Goal: Transaction & Acquisition: Purchase product/service

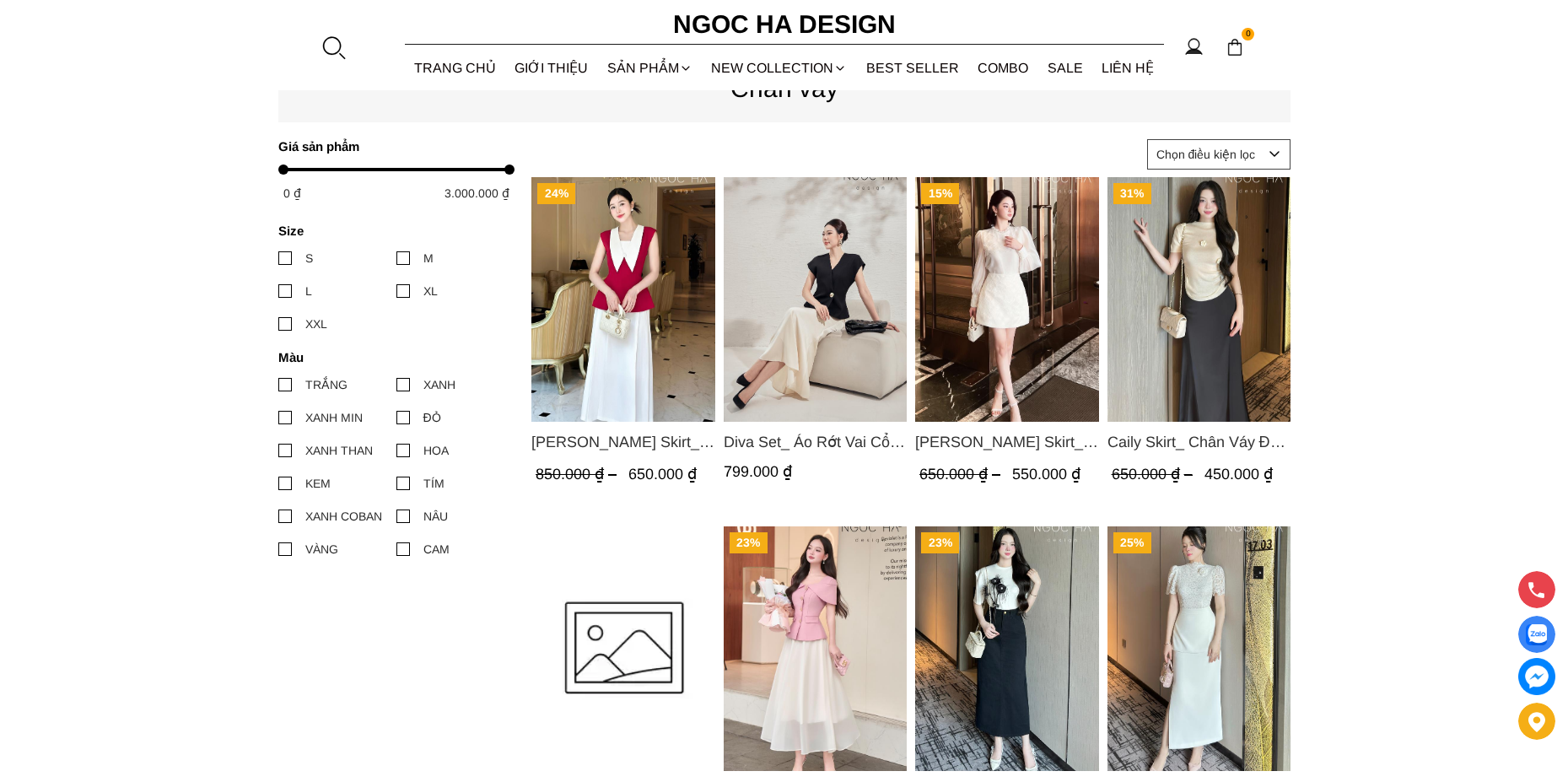
scroll to position [844, 0]
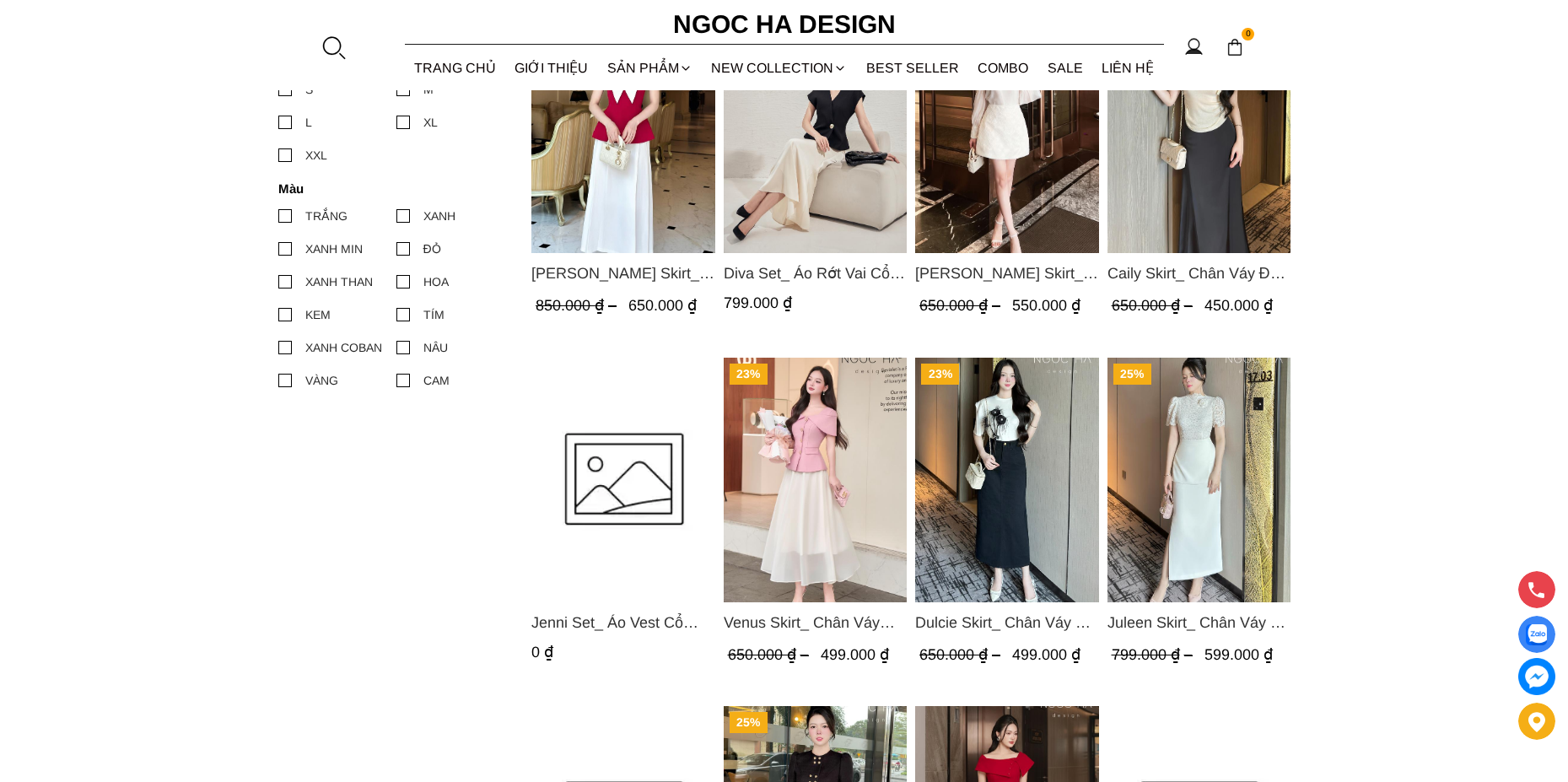
drag, startPoint x: 1245, startPoint y: 177, endPoint x: 1214, endPoint y: 181, distance: 31.3
click at [1243, 178] on img "Product image - Caily Skirt_ Chân Váy Đuôi Cá Lụa Đen CV117" at bounding box center [1199, 131] width 184 height 245
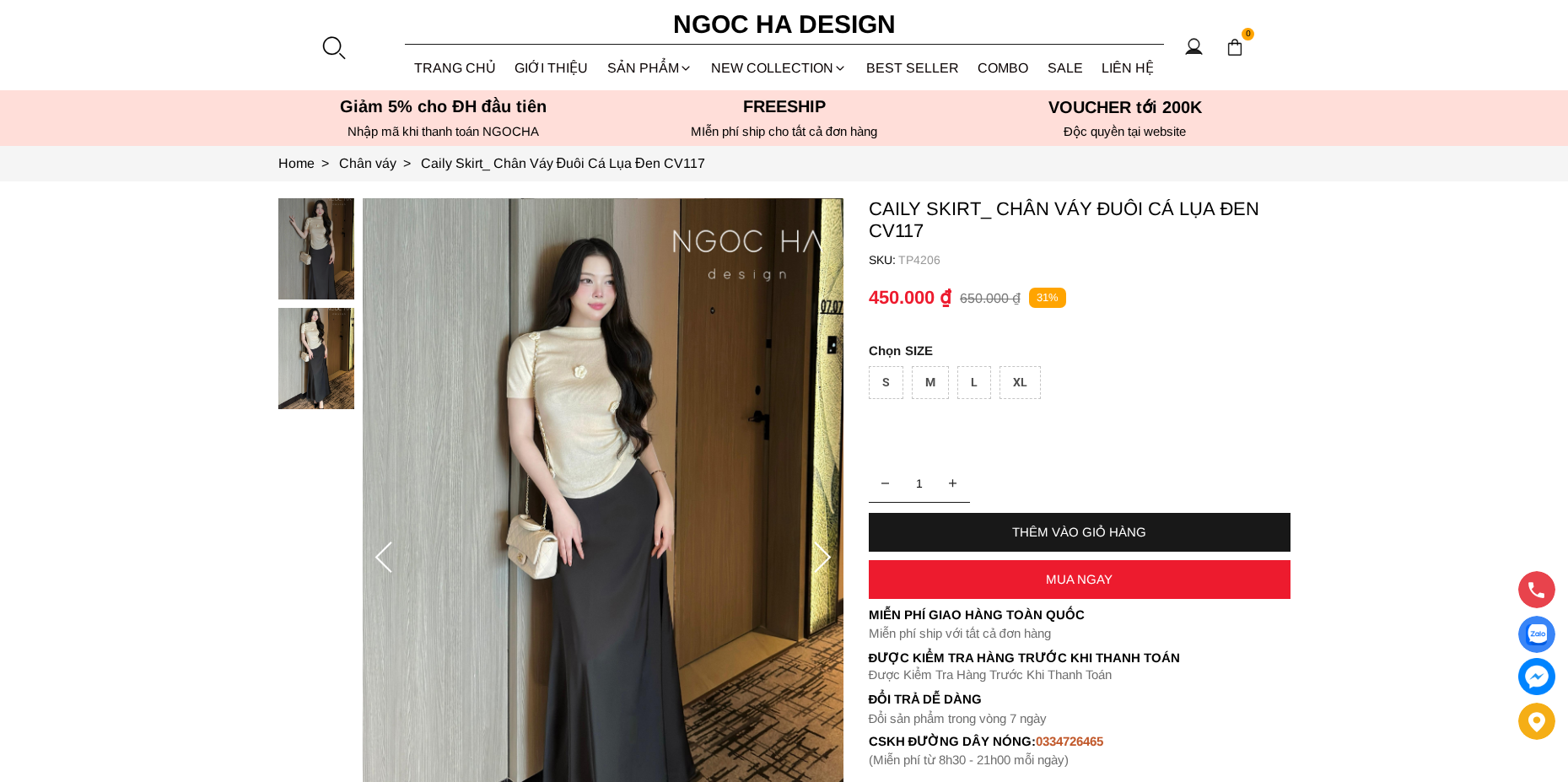
click at [302, 245] on img at bounding box center [316, 249] width 76 height 101
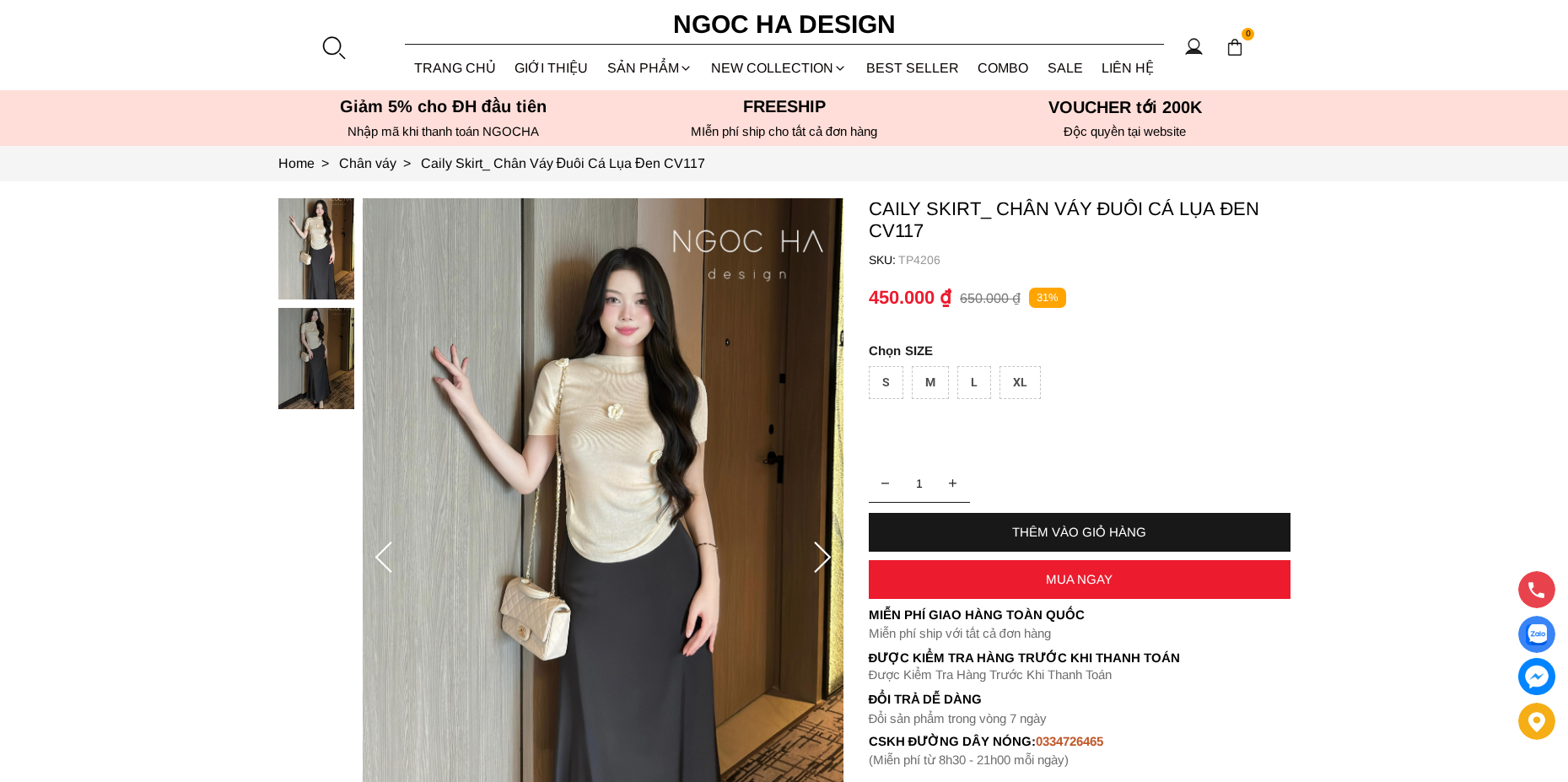
click at [760, 331] on img at bounding box center [603, 558] width 481 height 720
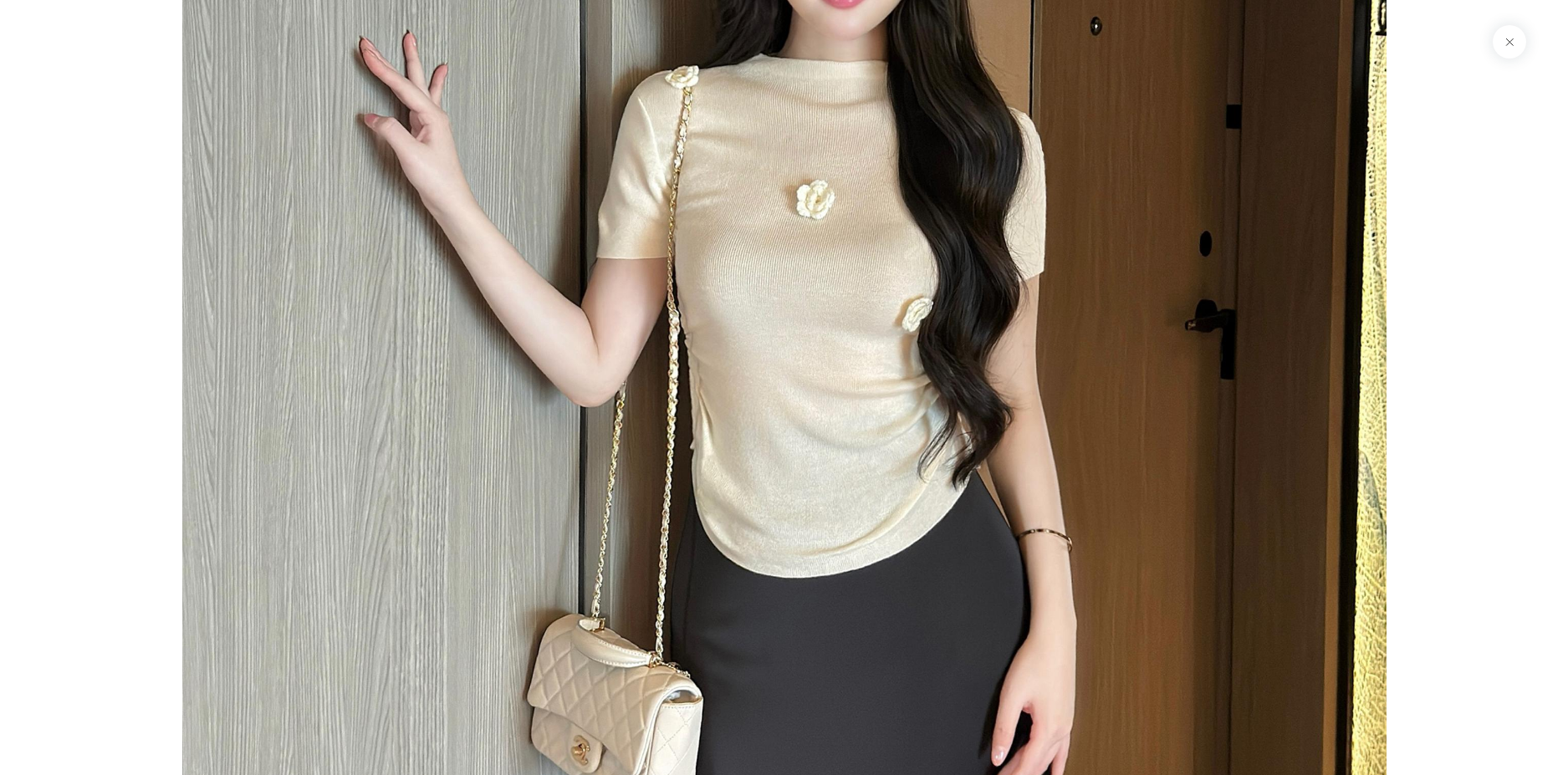
scroll to position [167, 0]
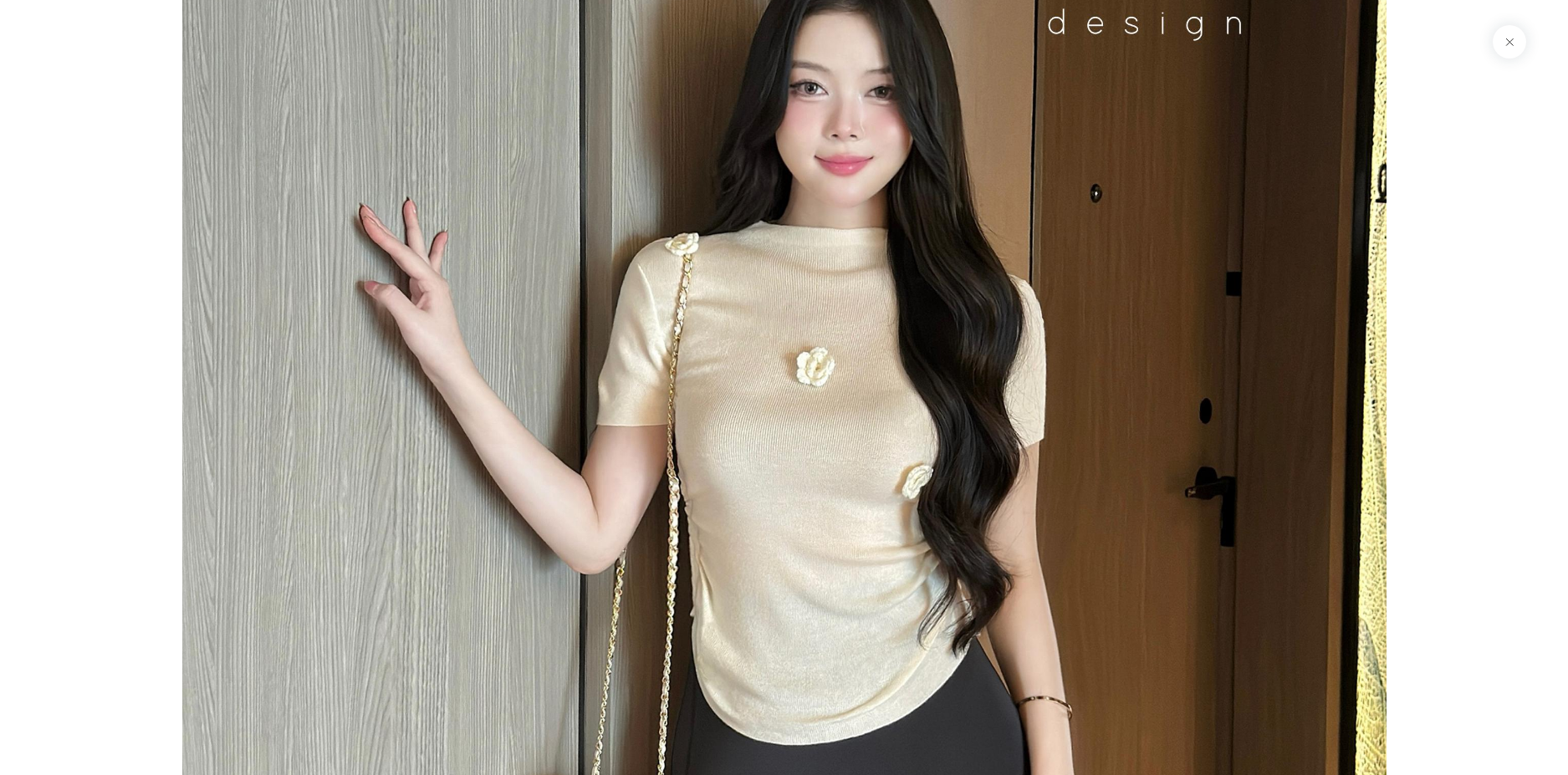
click at [807, 297] on img at bounding box center [784, 734] width 1204 height 1803
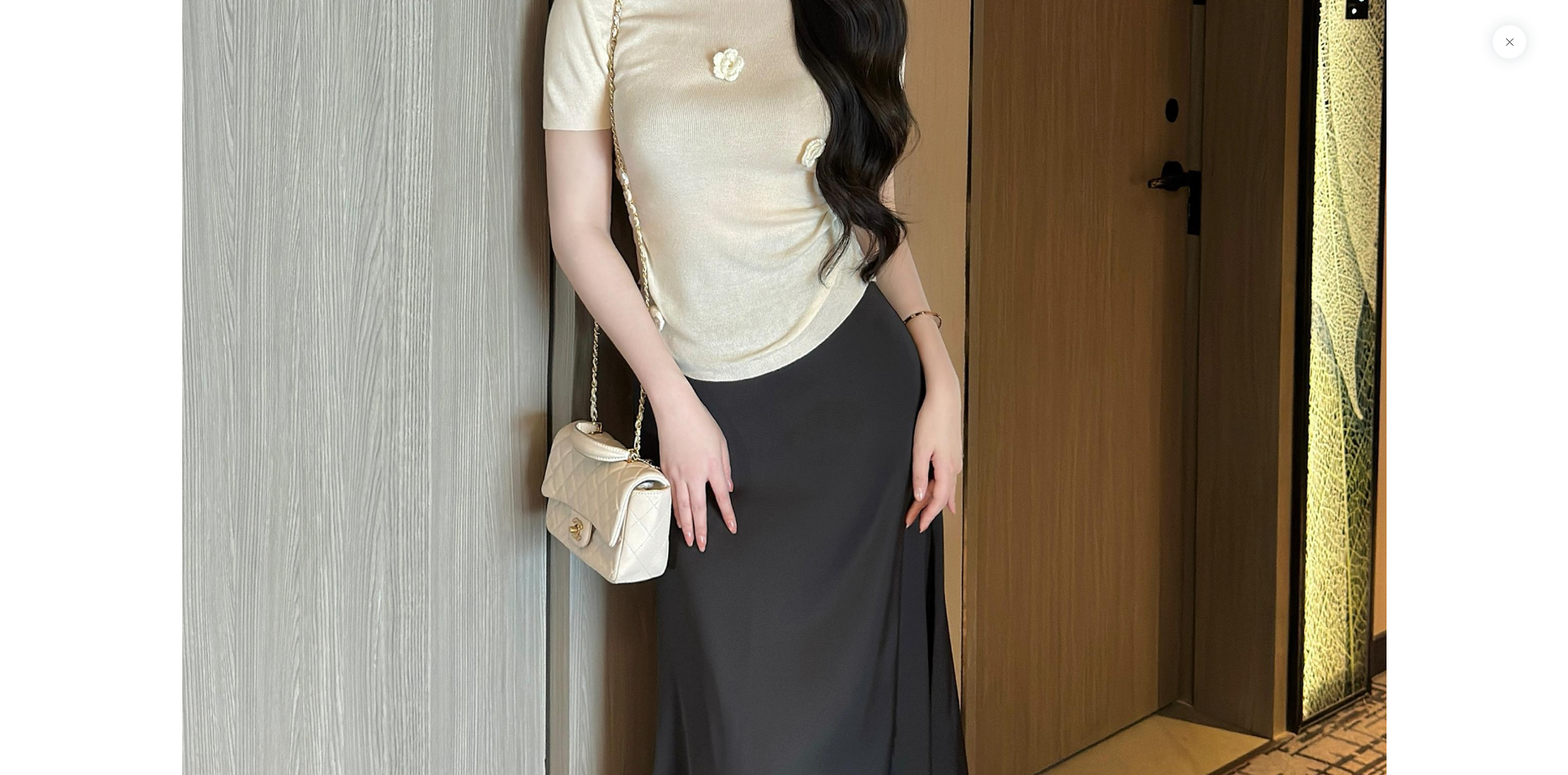
scroll to position [2006, 0]
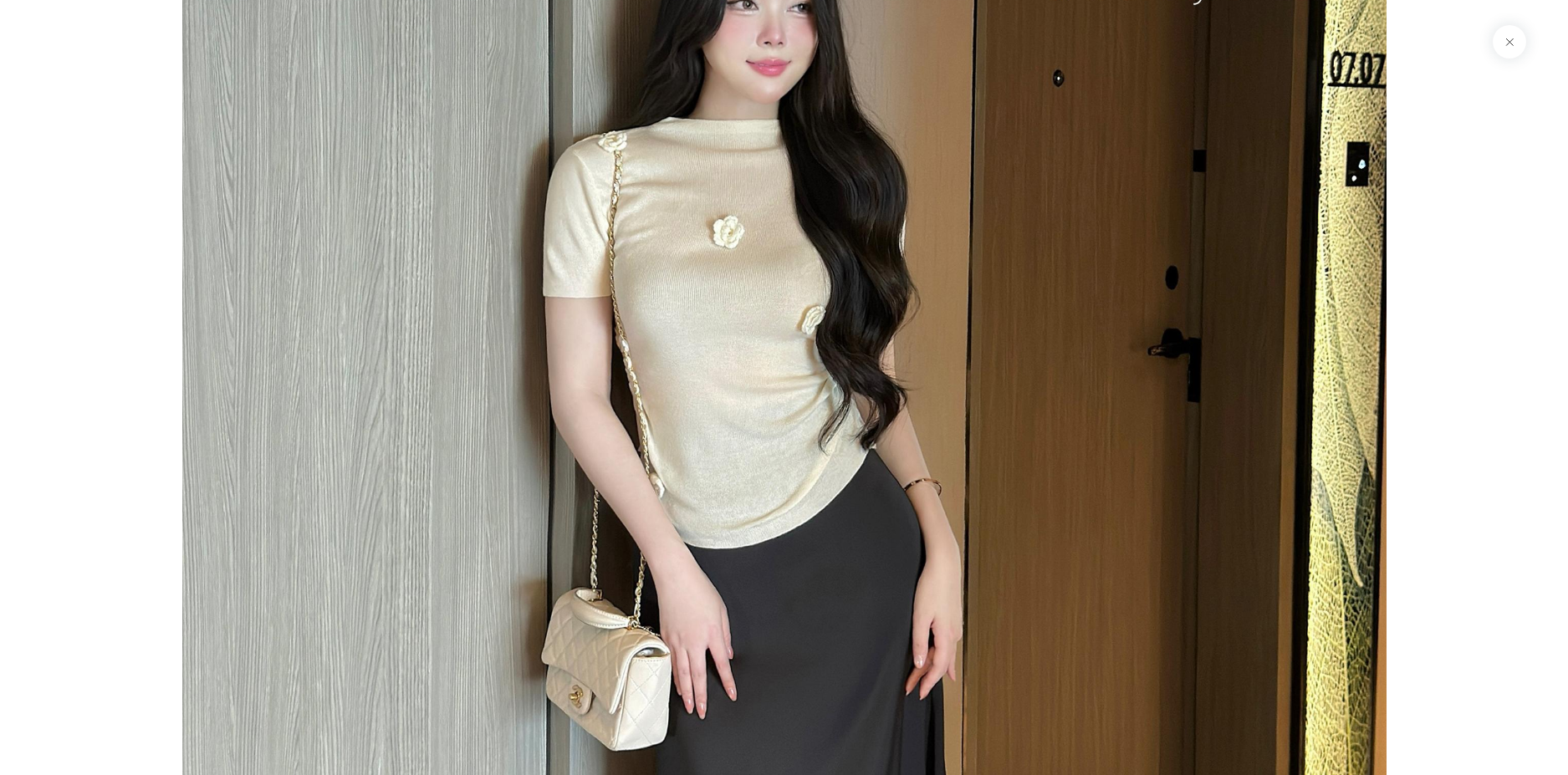
drag, startPoint x: 726, startPoint y: 172, endPoint x: 736, endPoint y: 250, distance: 78.6
click at [736, 250] on img at bounding box center [784, 698] width 1204 height 1803
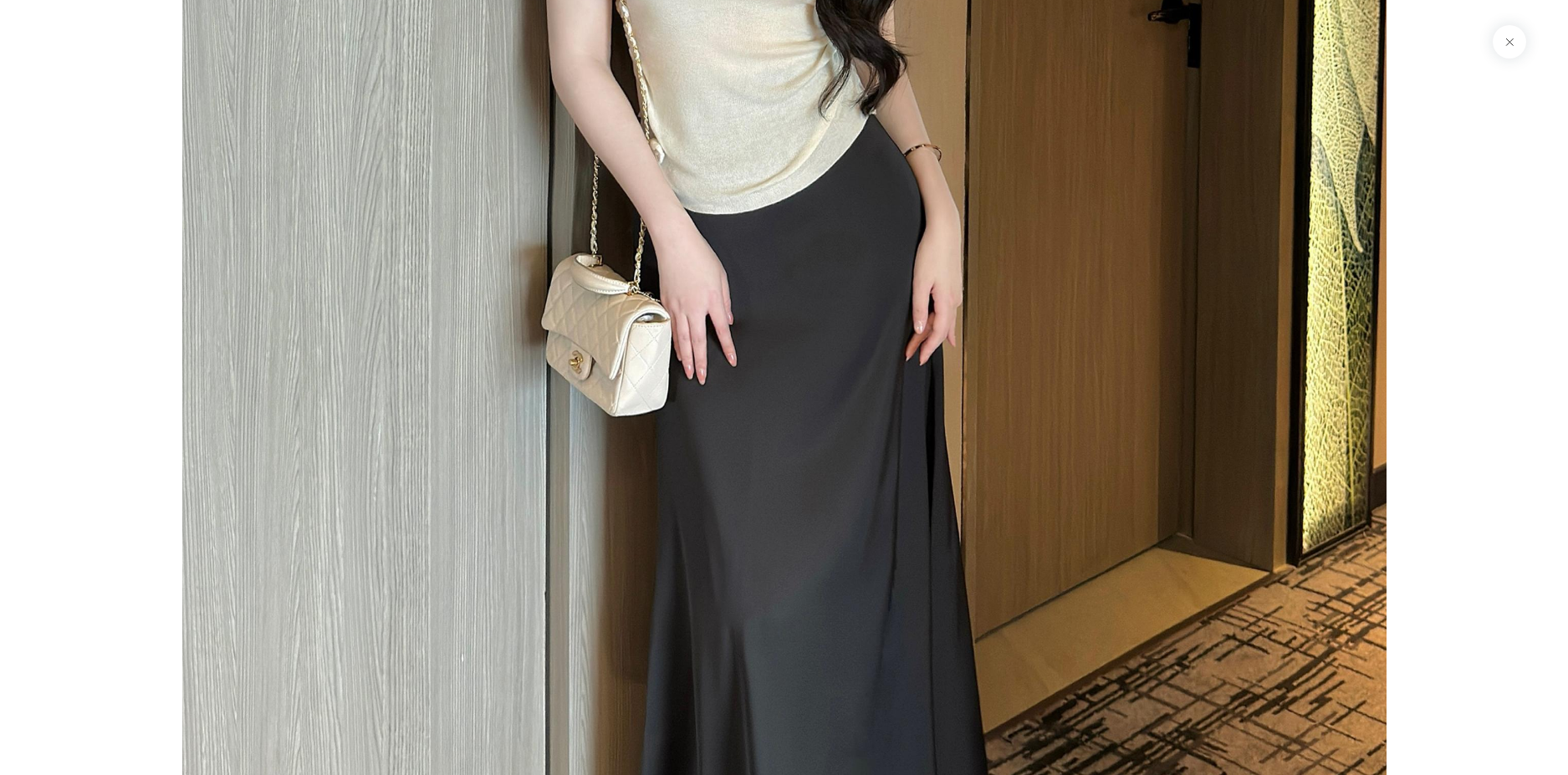
scroll to position [2832, 0]
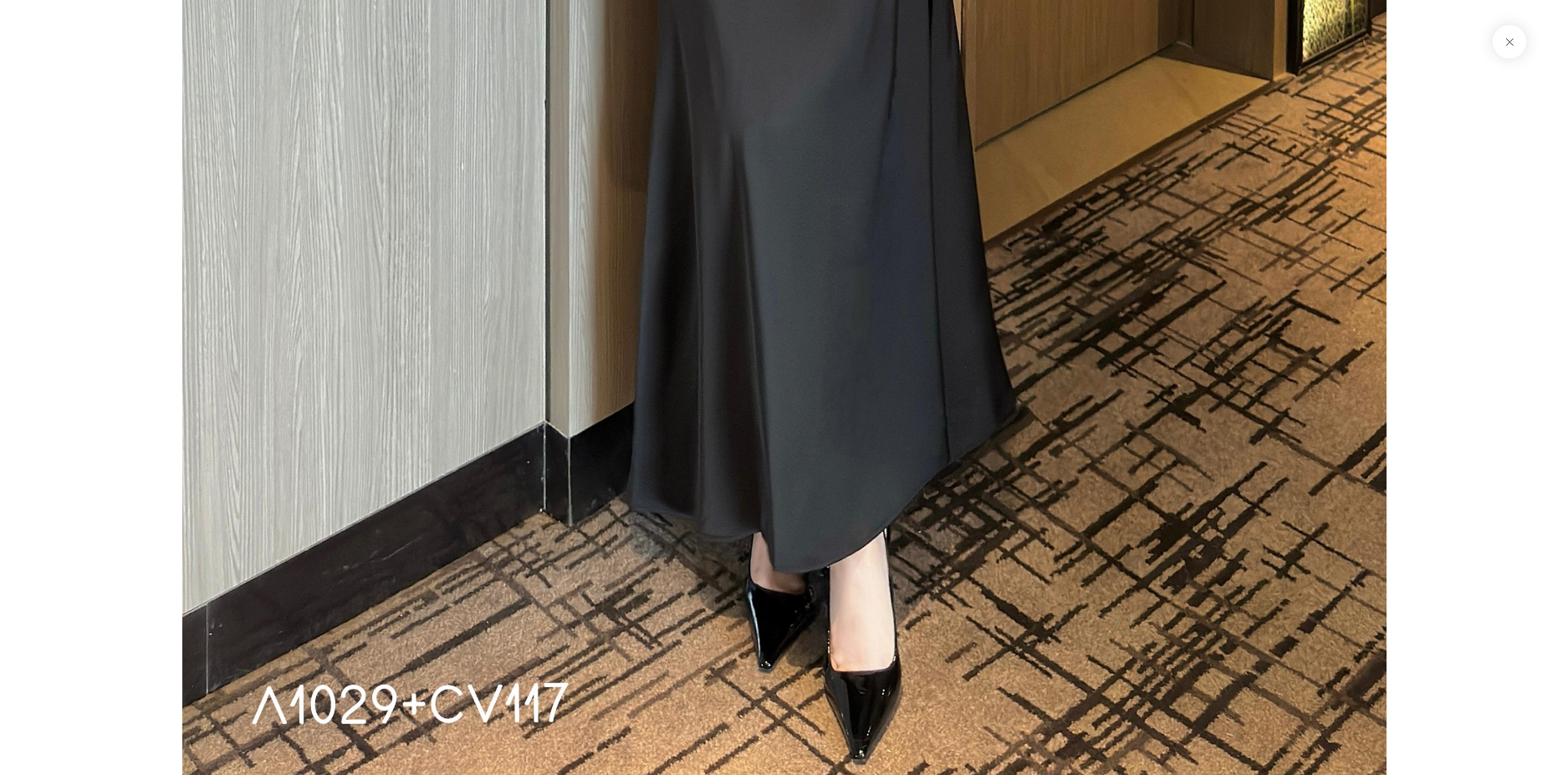
click at [1395, 409] on div at bounding box center [784, 388] width 1568 height 775
drag, startPoint x: 1508, startPoint y: 44, endPoint x: 1507, endPoint y: 54, distance: 10.0
click at [1507, 44] on button at bounding box center [1509, 41] width 34 height 34
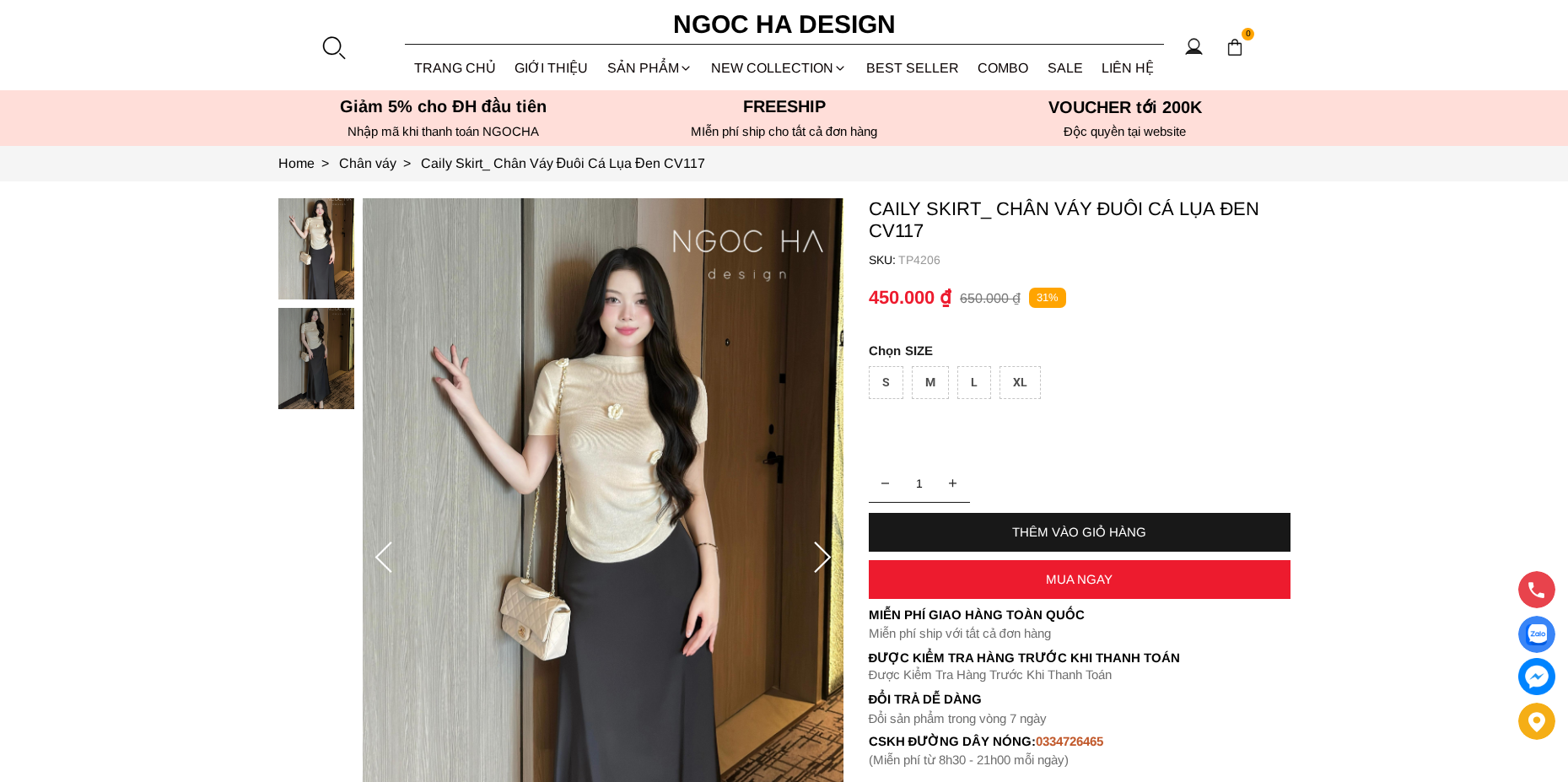
click at [326, 256] on img at bounding box center [316, 249] width 76 height 101
click at [655, 433] on img at bounding box center [603, 558] width 481 height 720
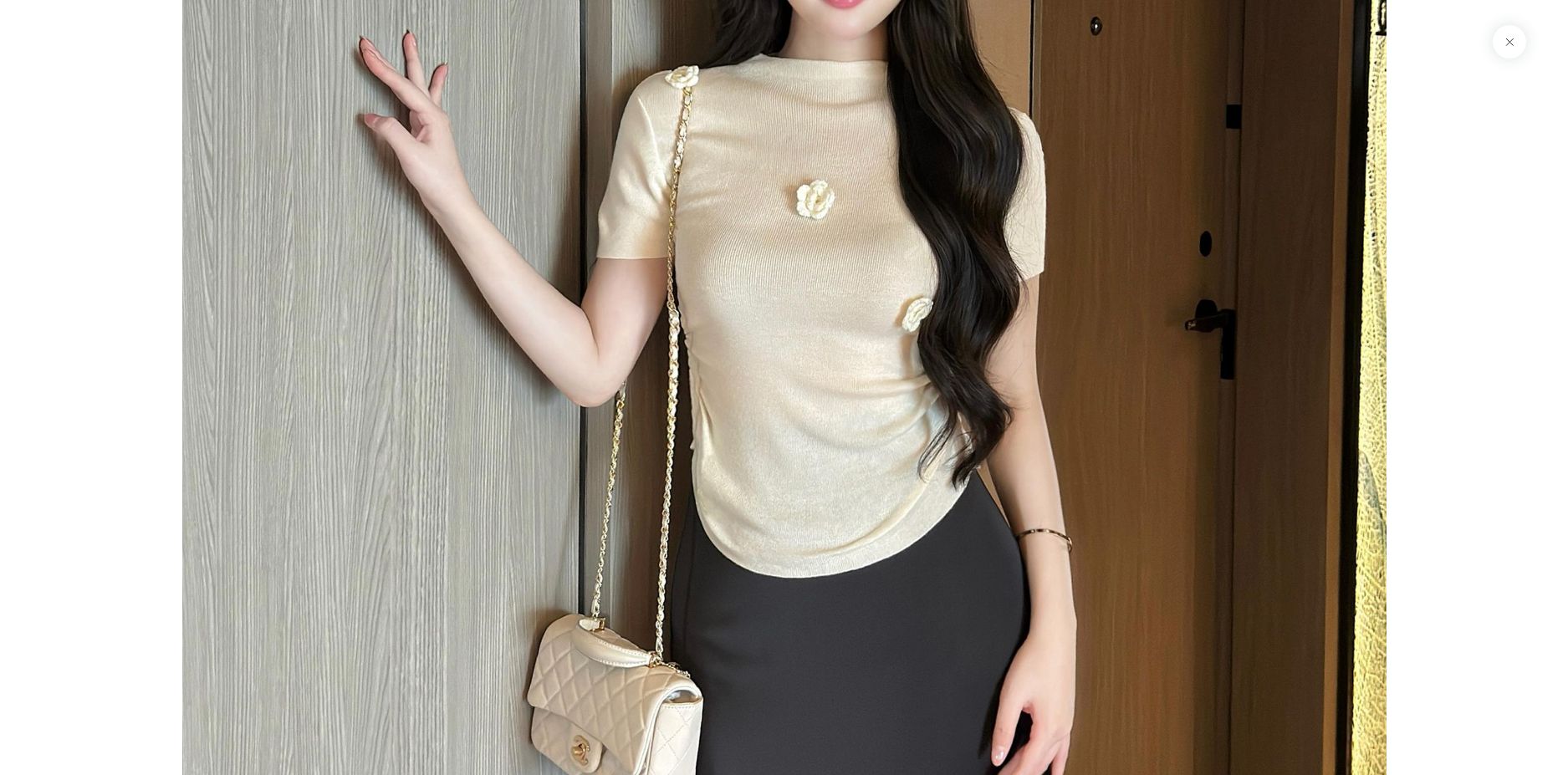
scroll to position [167, 0]
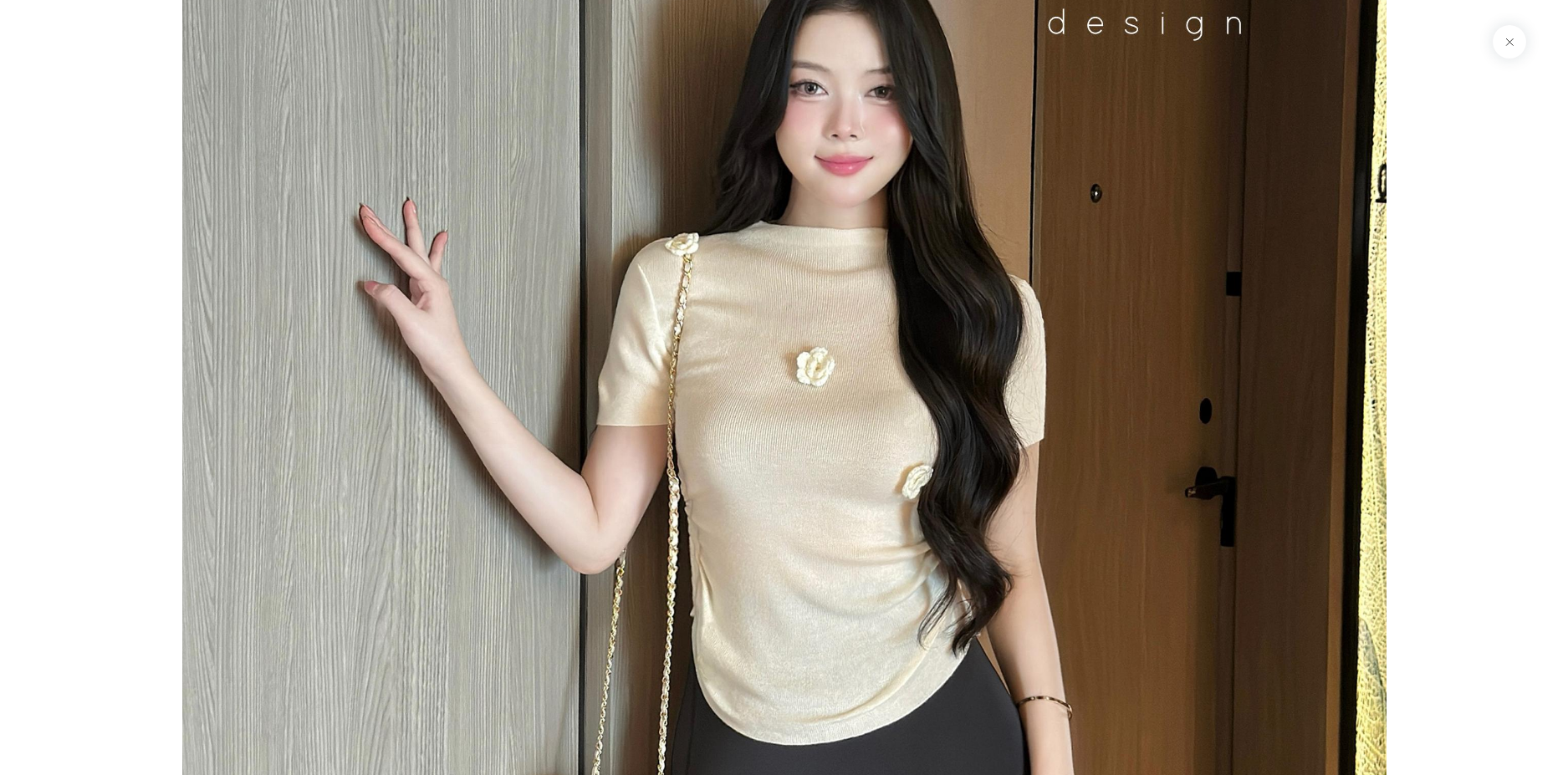
click at [1125, 358] on img at bounding box center [784, 734] width 1204 height 1803
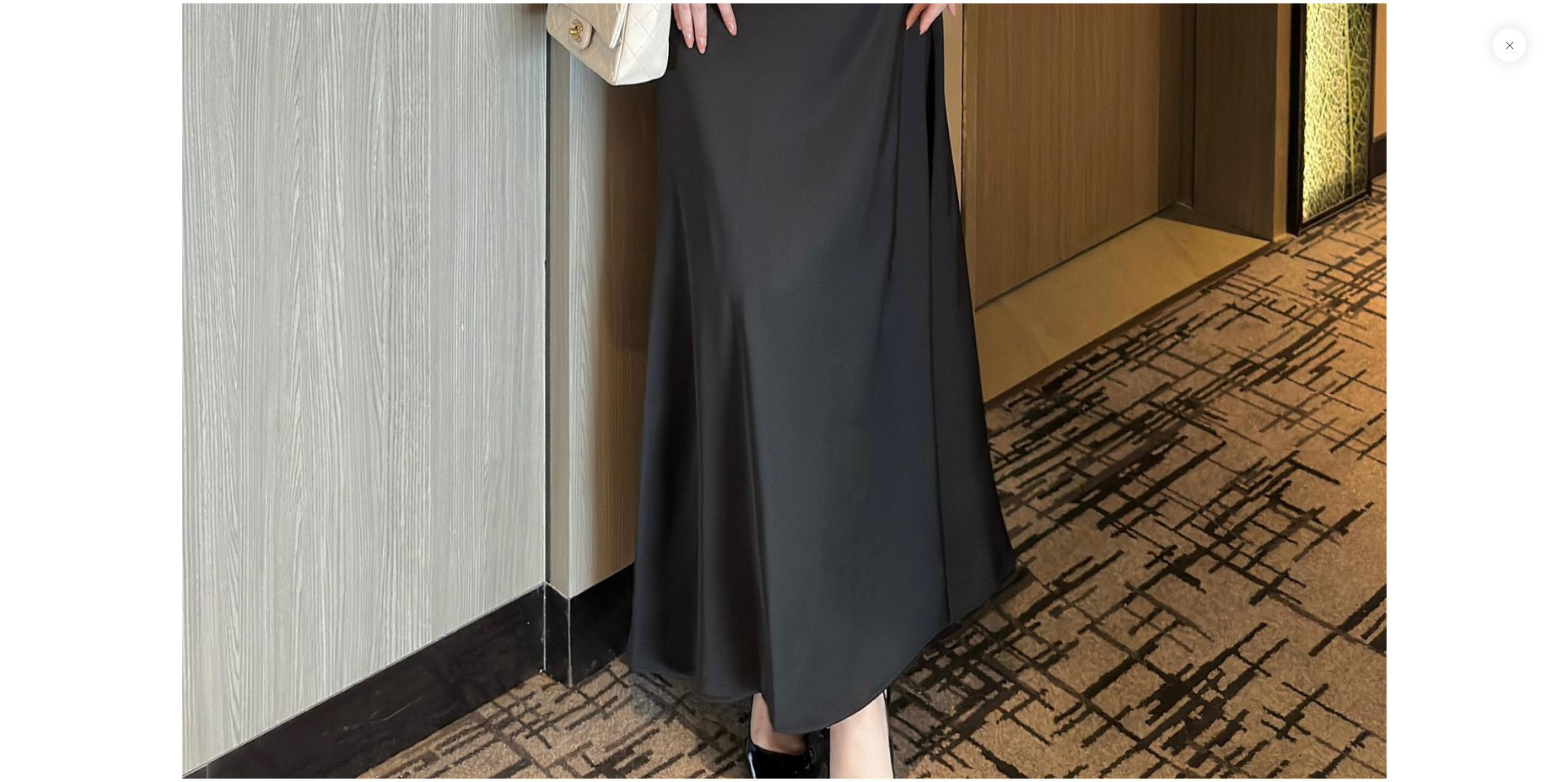
scroll to position [2857, 0]
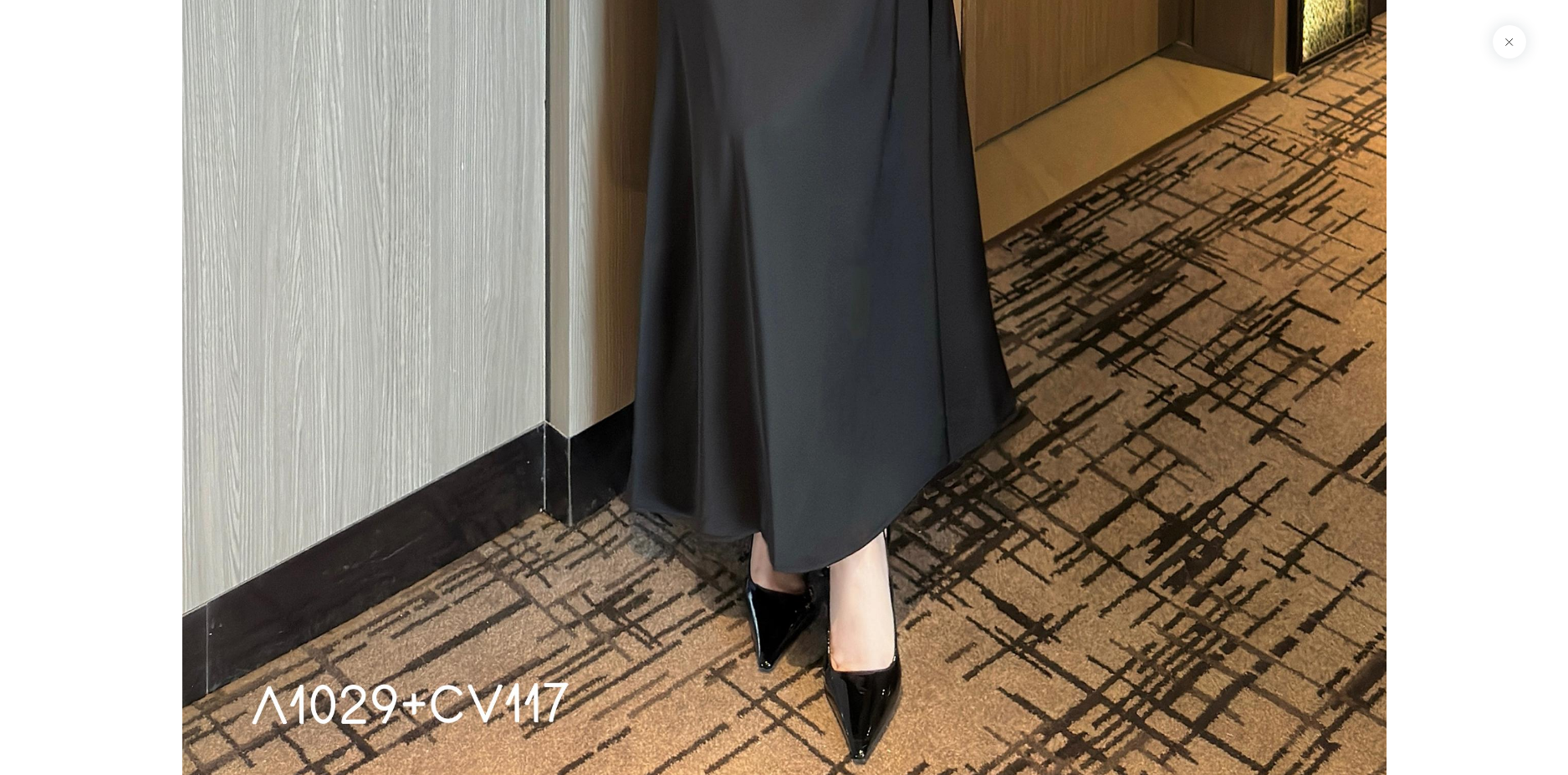
click at [1517, 39] on button at bounding box center [1509, 41] width 34 height 34
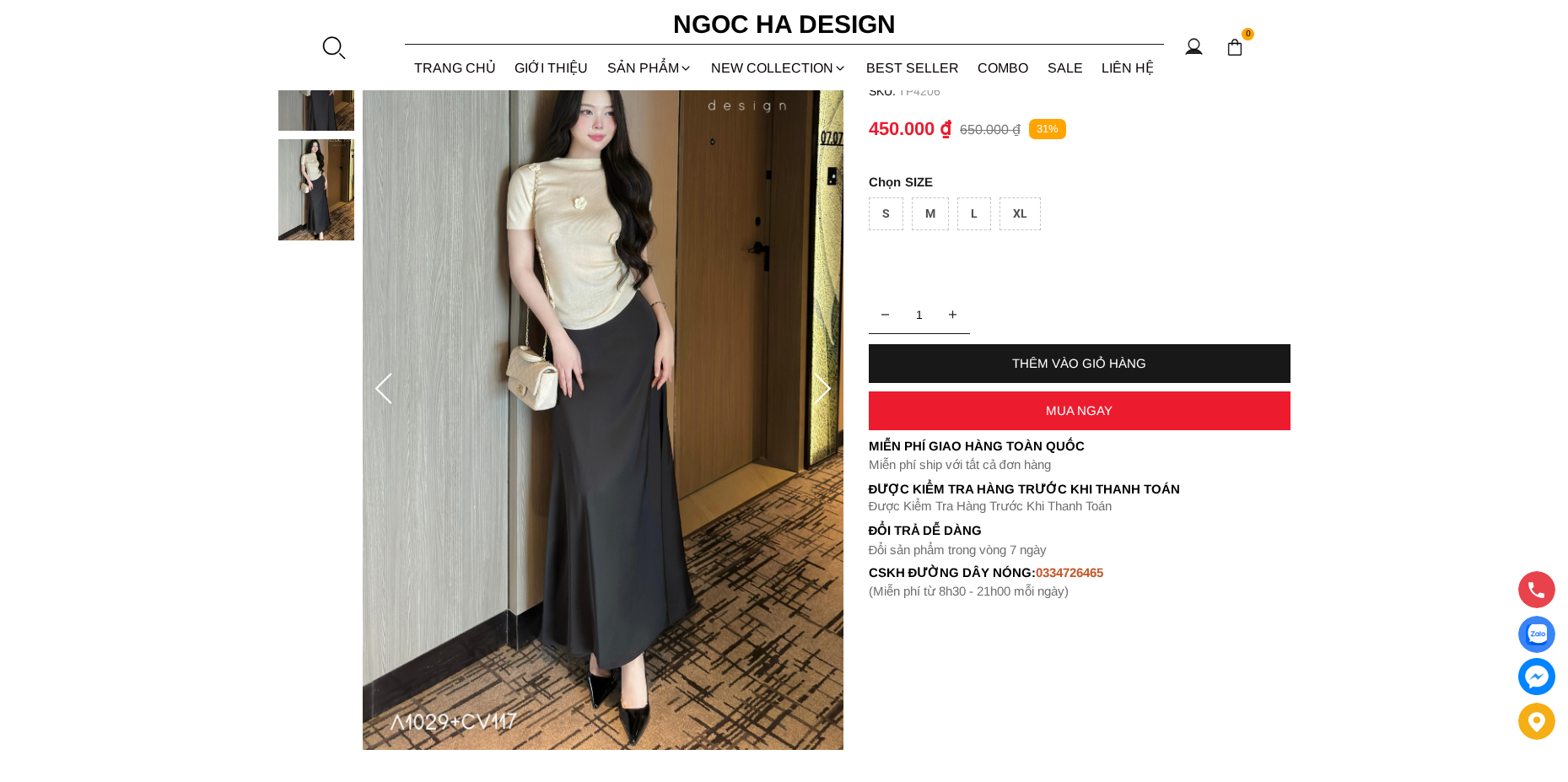
scroll to position [0, 0]
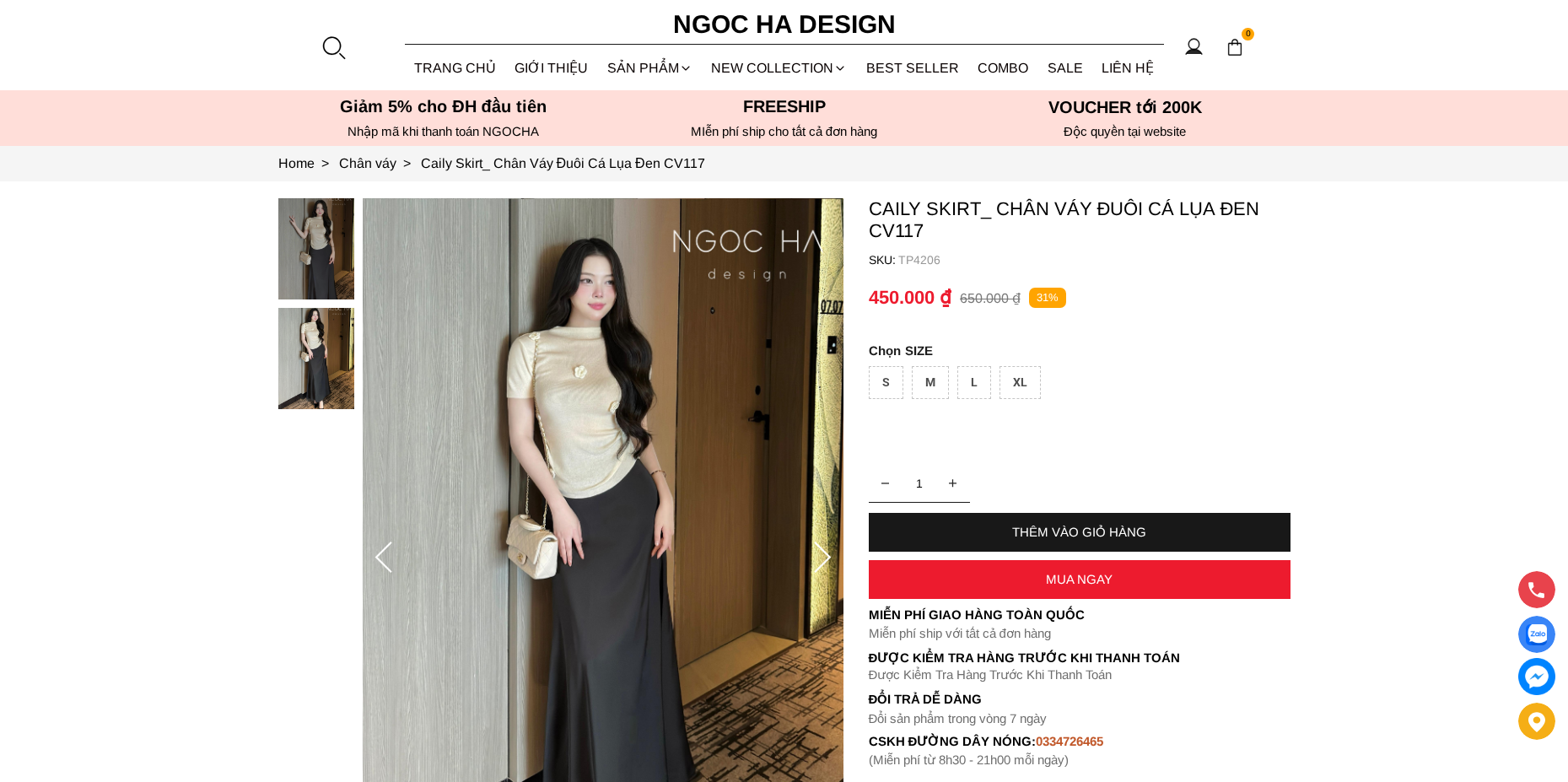
click at [306, 230] on div at bounding box center [321, 308] width 84 height 219
drag, startPoint x: 1038, startPoint y: 529, endPoint x: 1365, endPoint y: 500, distance: 328.3
click at [1355, 510] on section "Caily Skirt_ Chân Váy Đuôi Cá Lụa Đen CV117 SKU: TP4206 1 THÊM VÀO GIỎ HÀNG Miễ…" at bounding box center [784, 558] width 1568 height 754
click at [1534, 631] on img at bounding box center [1537, 635] width 21 height 21
click at [1539, 674] on img at bounding box center [1537, 676] width 37 height 37
